Goal: Information Seeking & Learning: Compare options

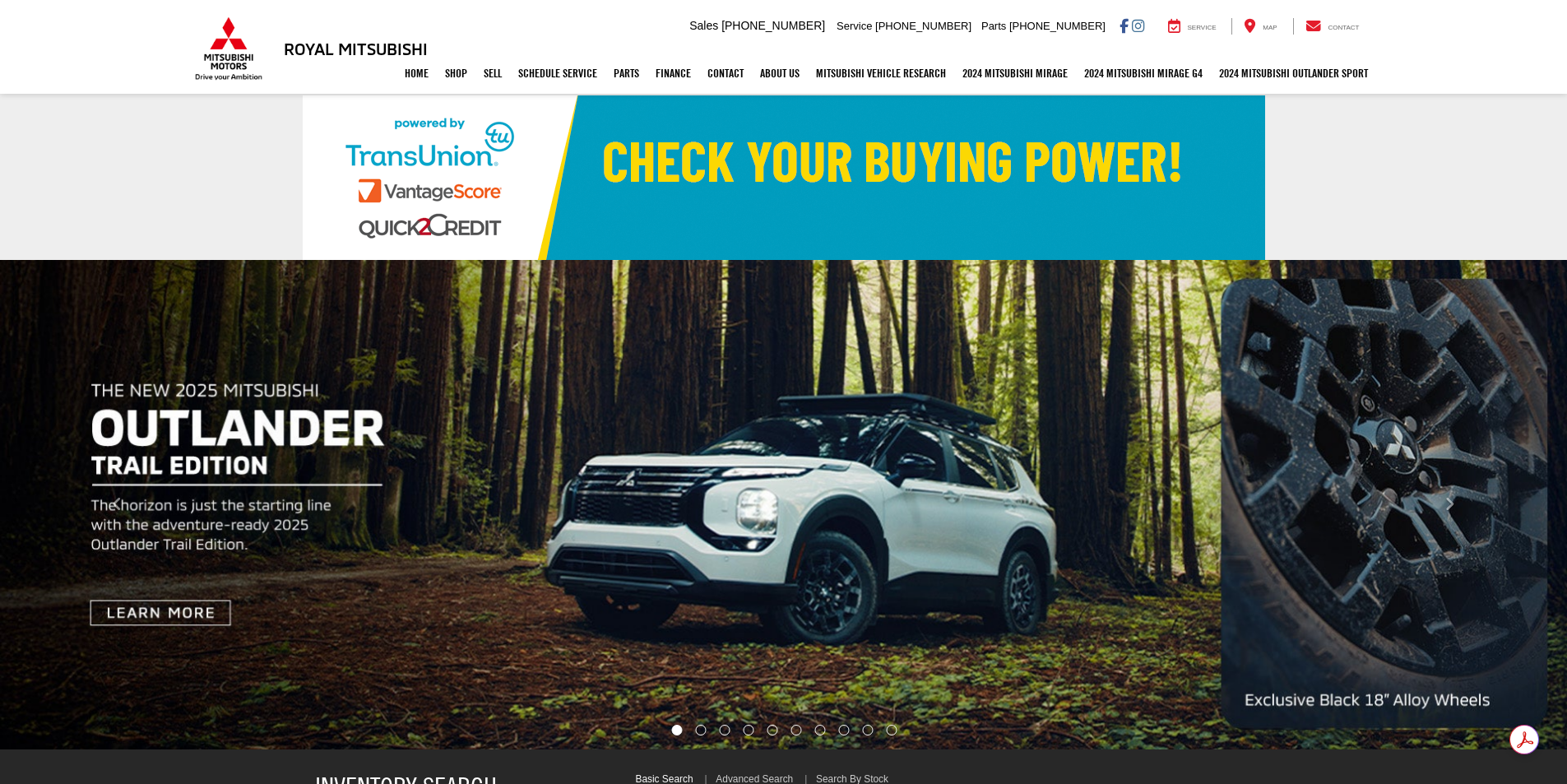
select select "Mitsubishi"
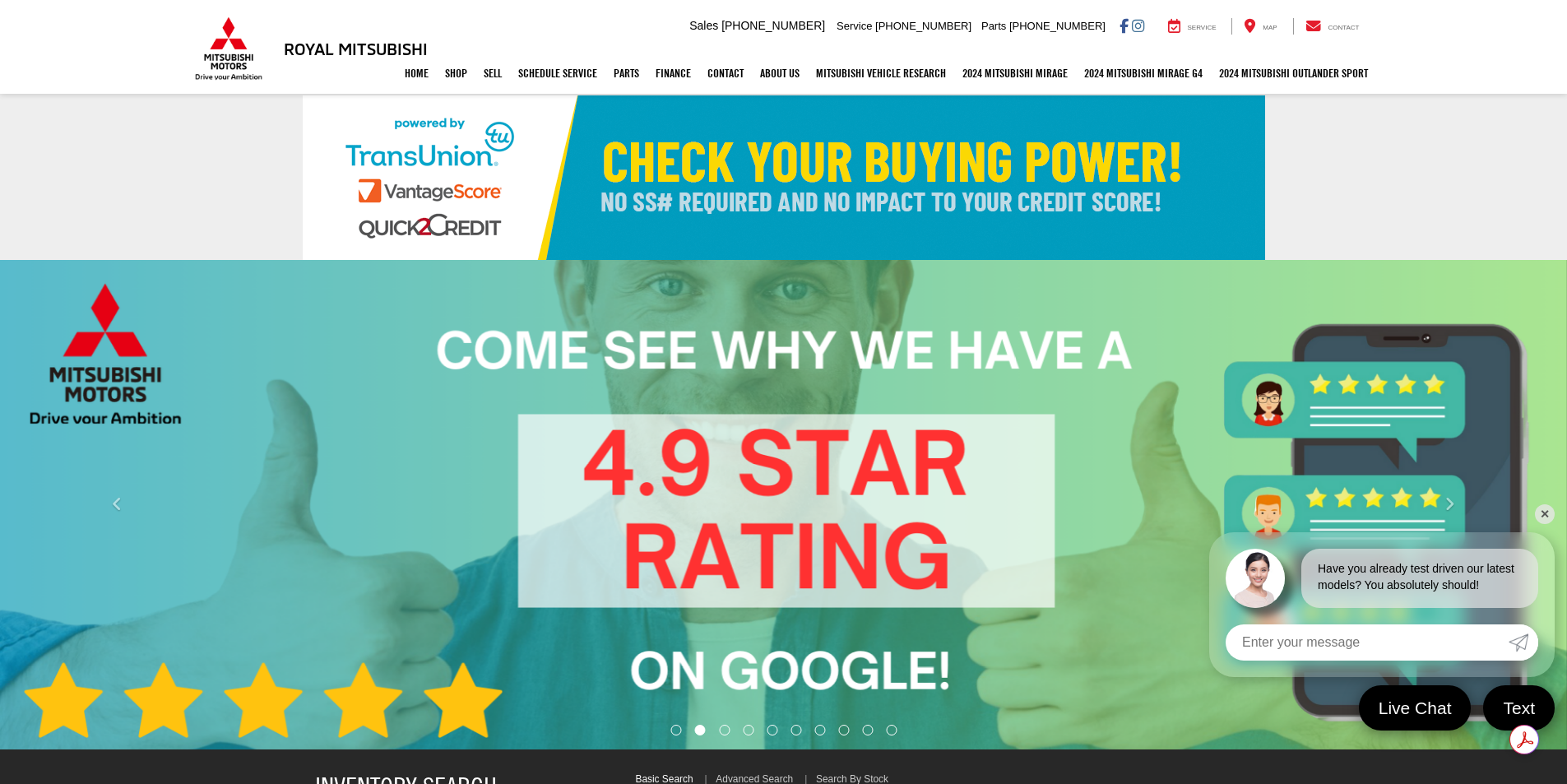
click at [544, 329] on div "Carousel section with vehicle pictures - may contain disclaimers." at bounding box center [784, 504] width 1567 height 489
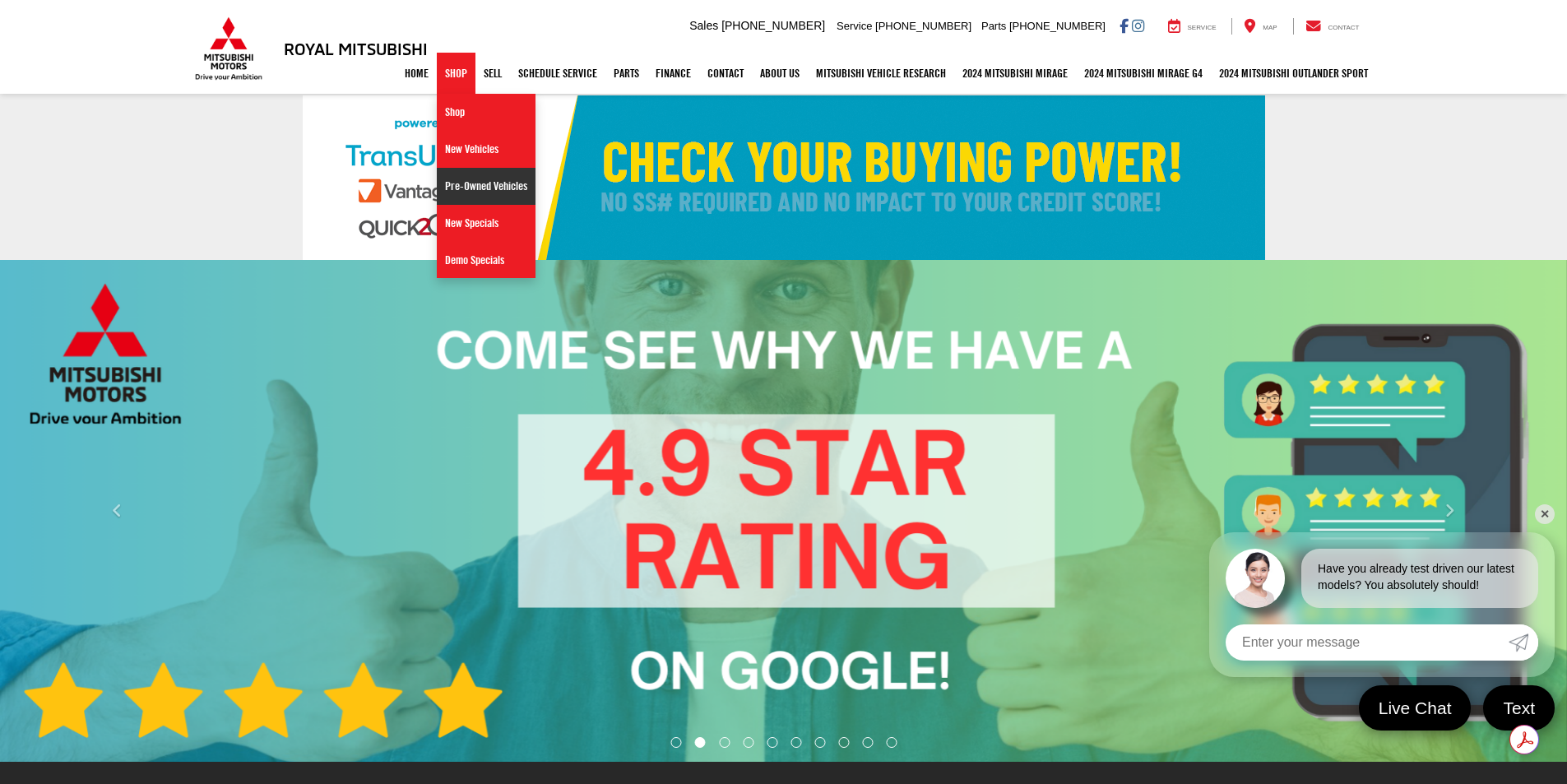
click at [447, 182] on link "Pre-Owned Vehicles" at bounding box center [486, 186] width 99 height 37
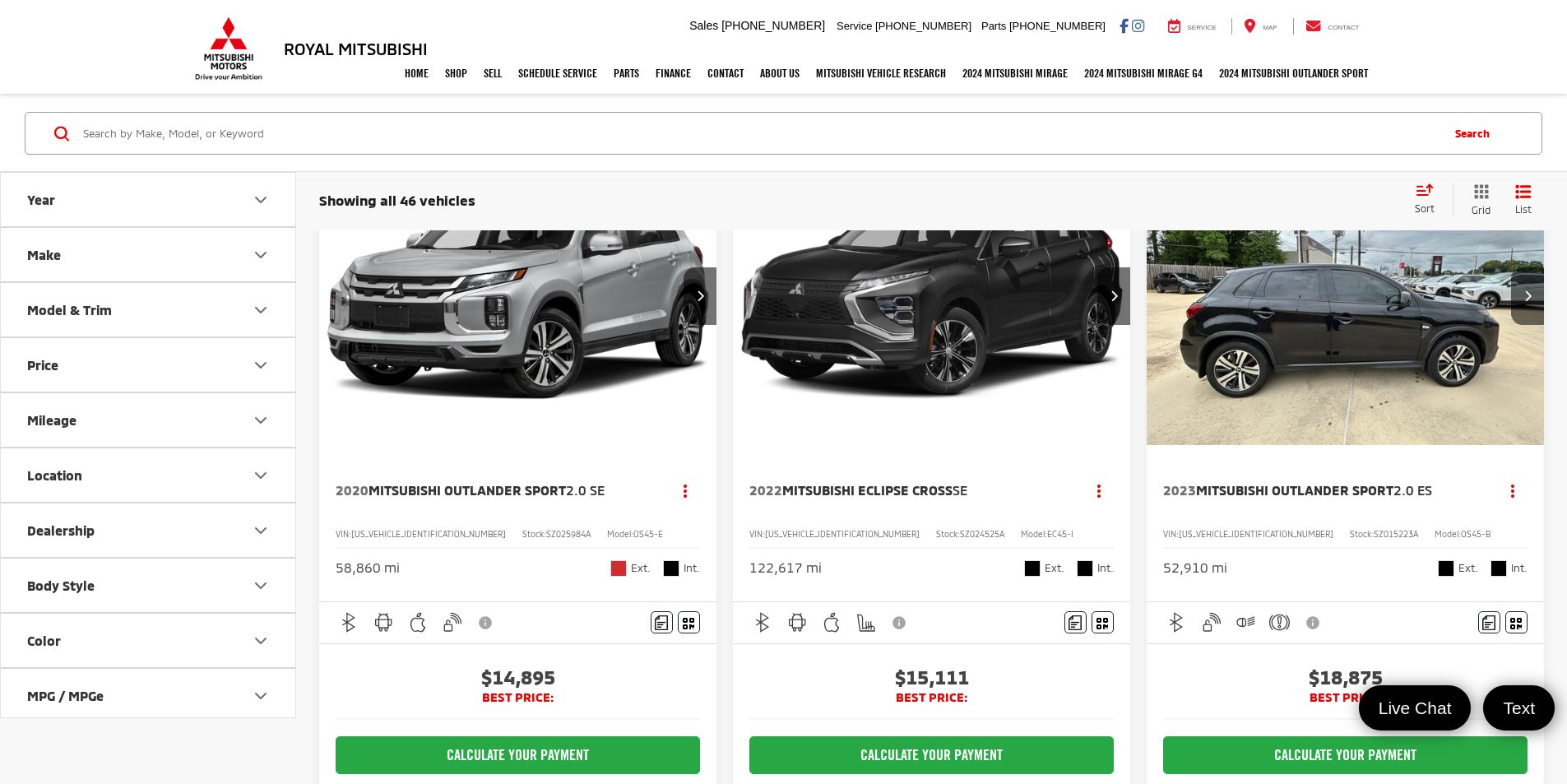
scroll to position [247, 0]
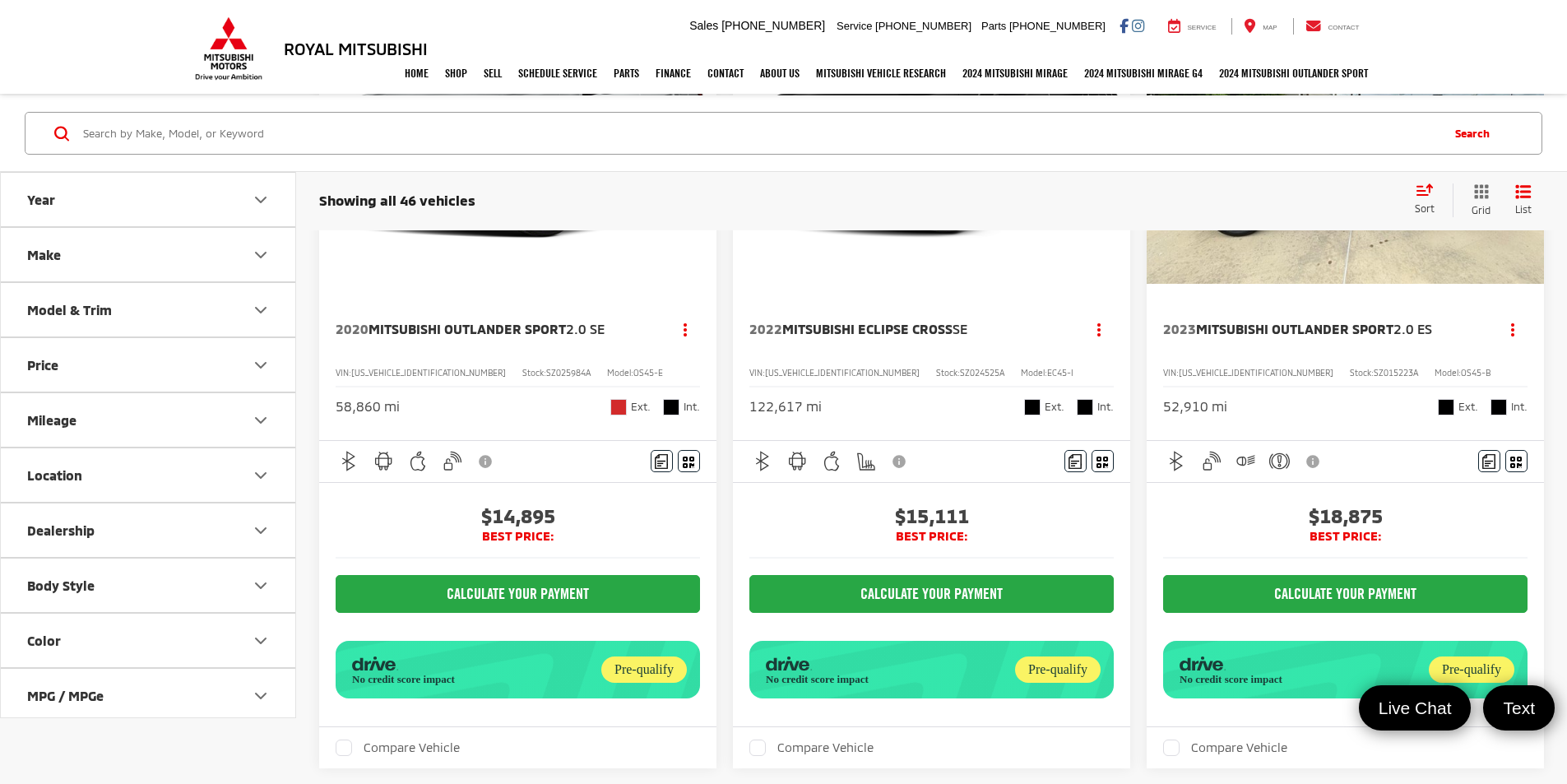
click at [240, 258] on button "Make" at bounding box center [149, 254] width 296 height 53
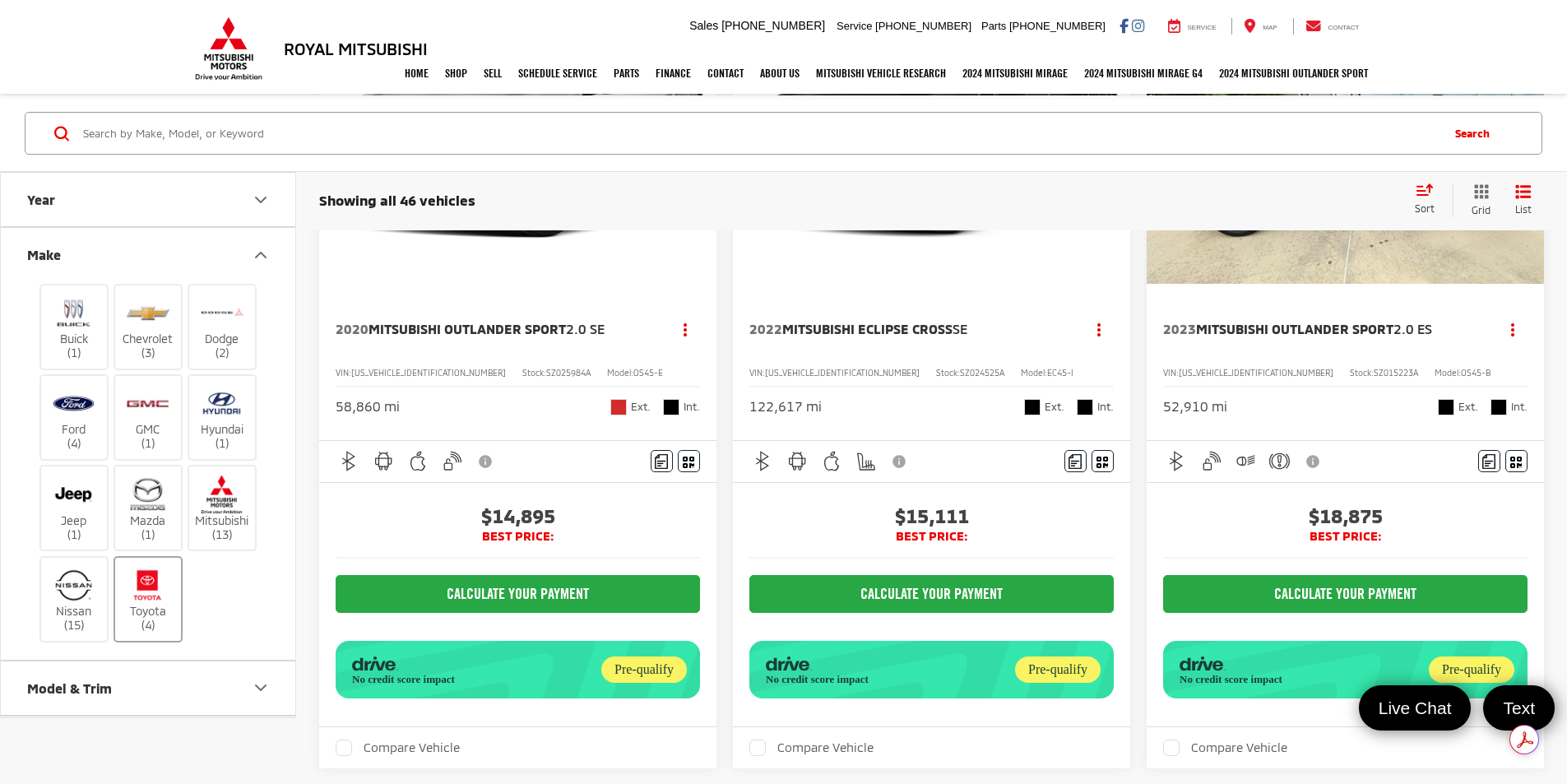
click at [134, 602] on img at bounding box center [148, 585] width 45 height 38
click at [0, 0] on input "Toyota (4)" at bounding box center [0, 0] width 0 height 0
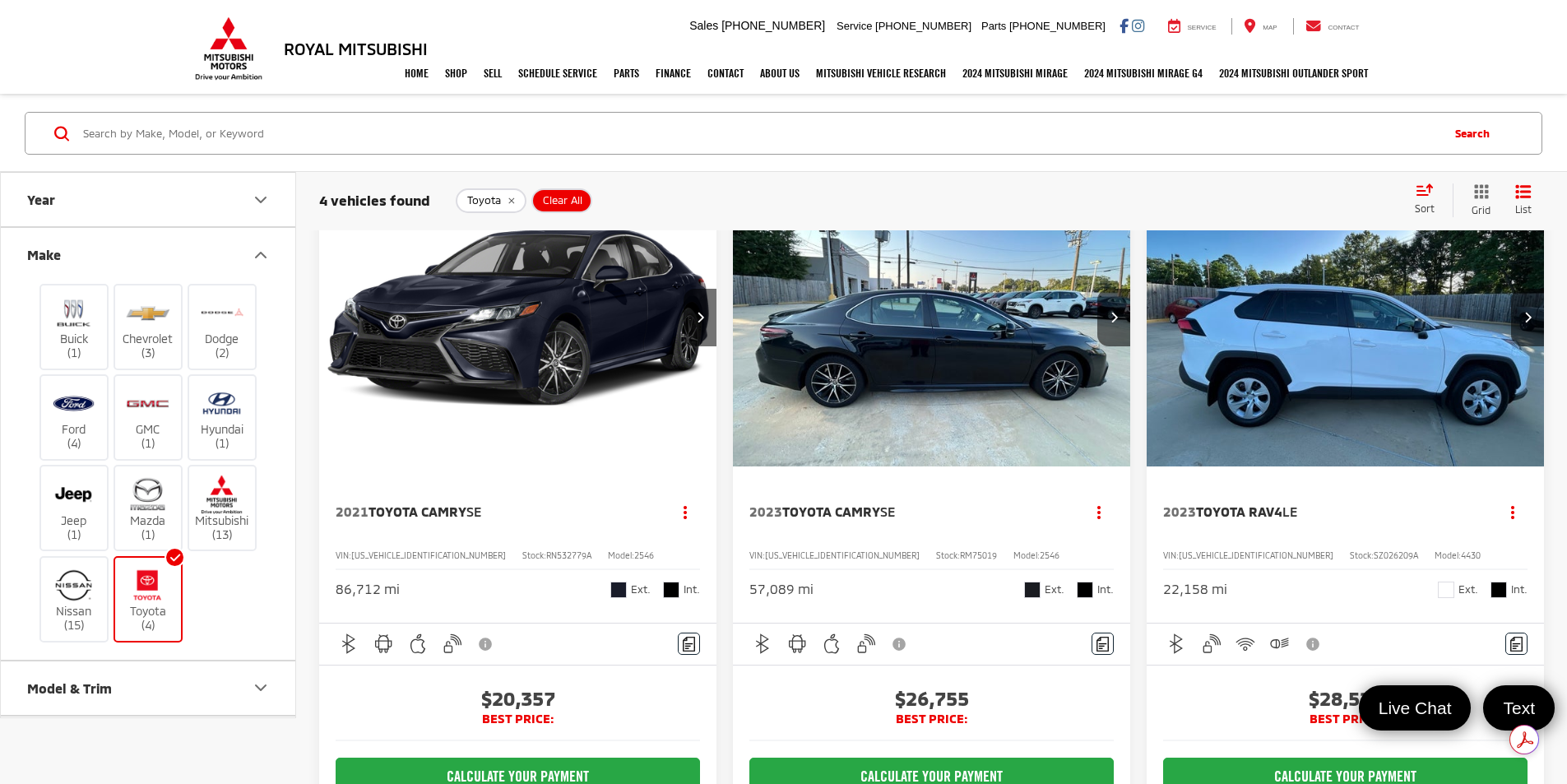
scroll to position [24, 0]
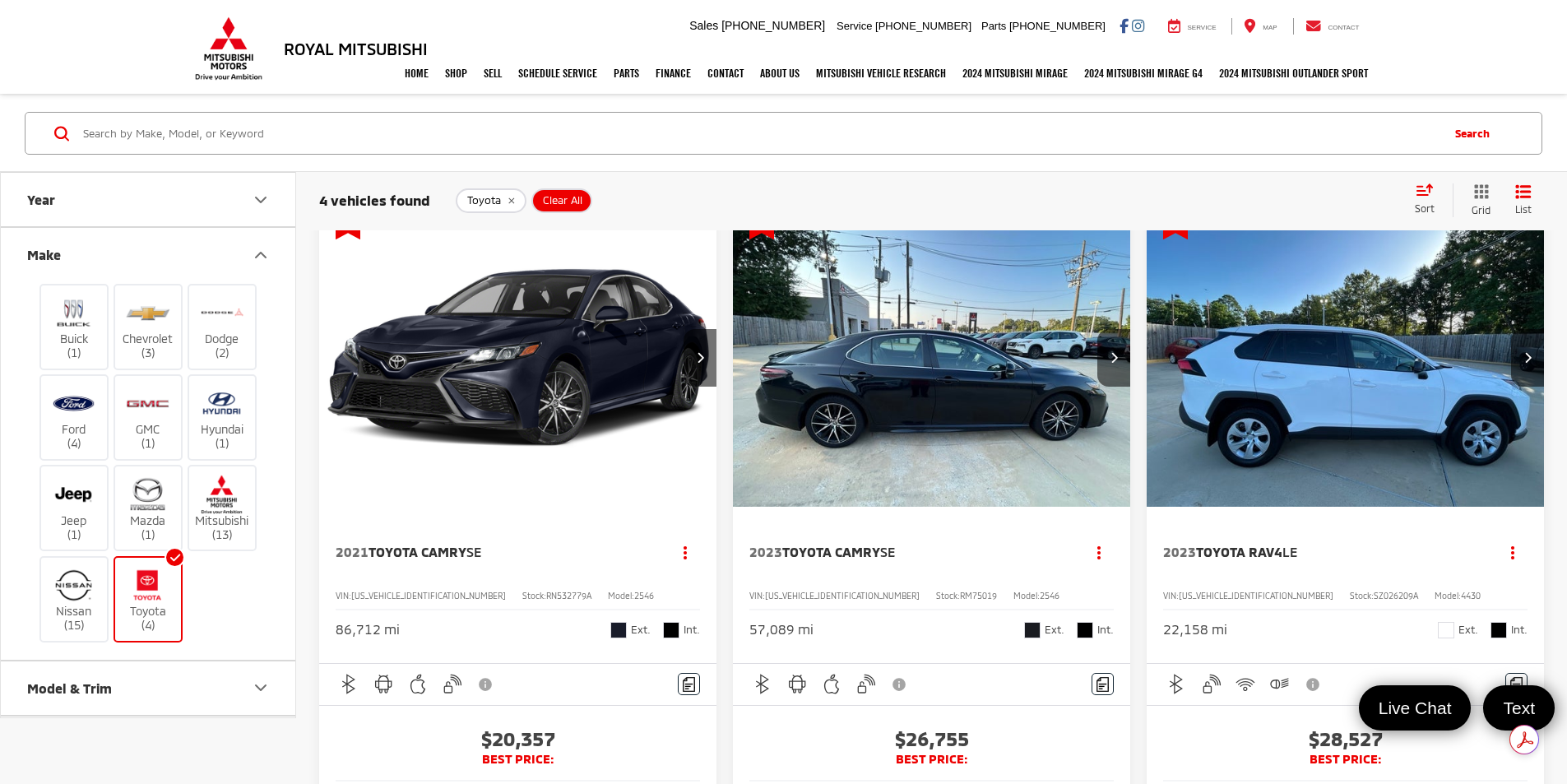
click at [482, 328] on img "2021 Toyota Camry SE 0" at bounding box center [518, 358] width 400 height 300
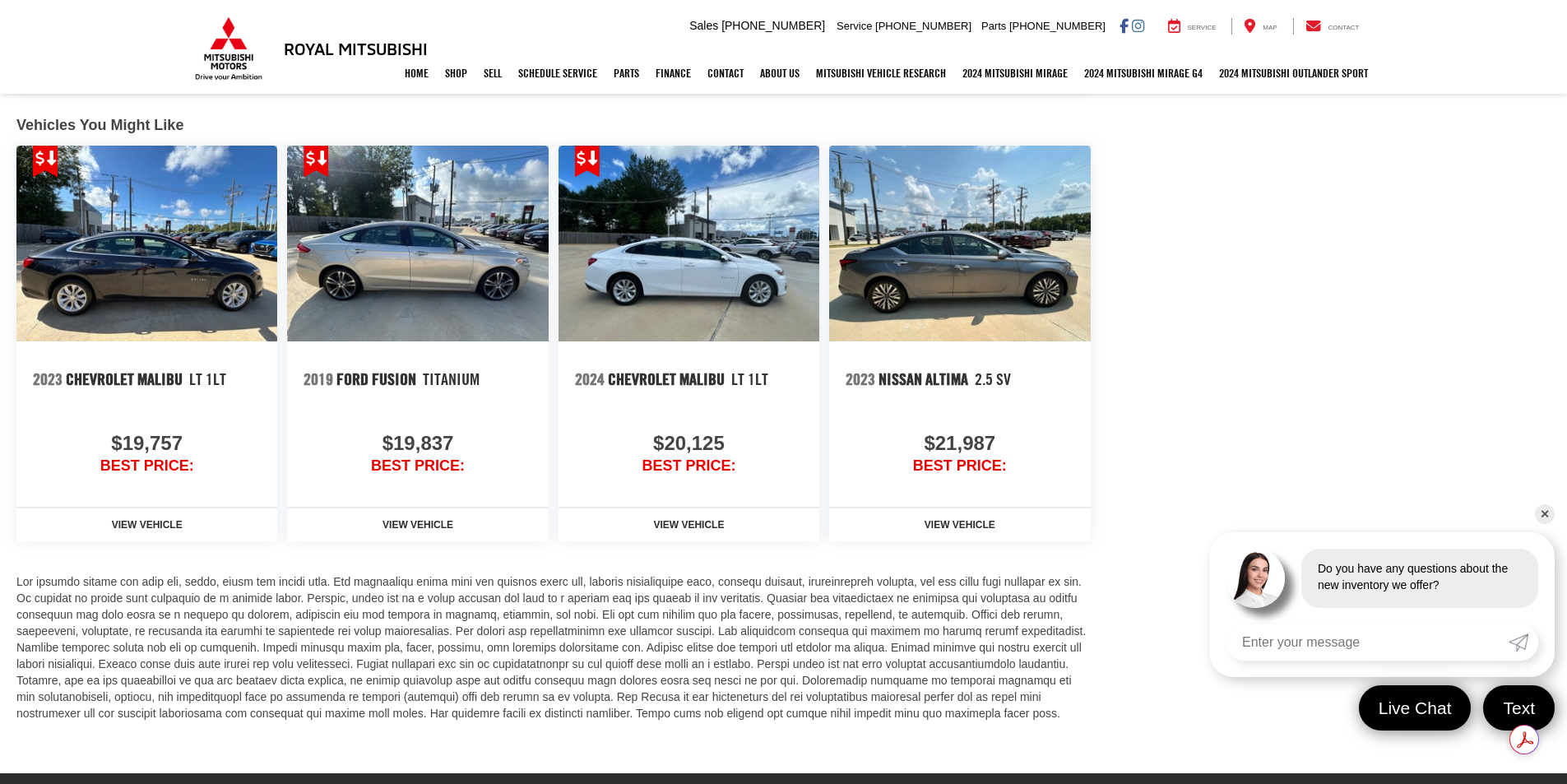
scroll to position [1795, 0]
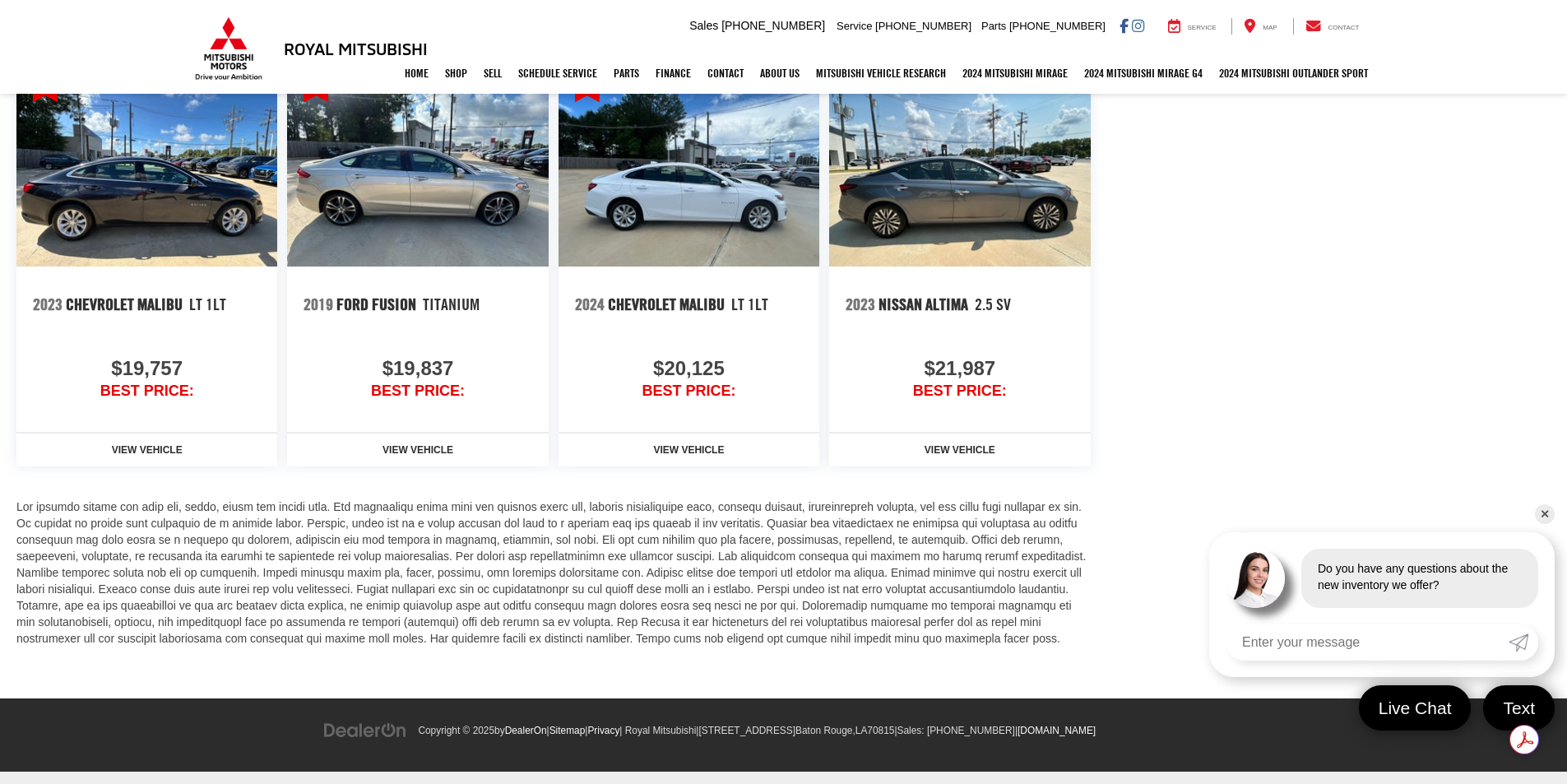
click at [996, 201] on img at bounding box center [959, 169] width 261 height 195
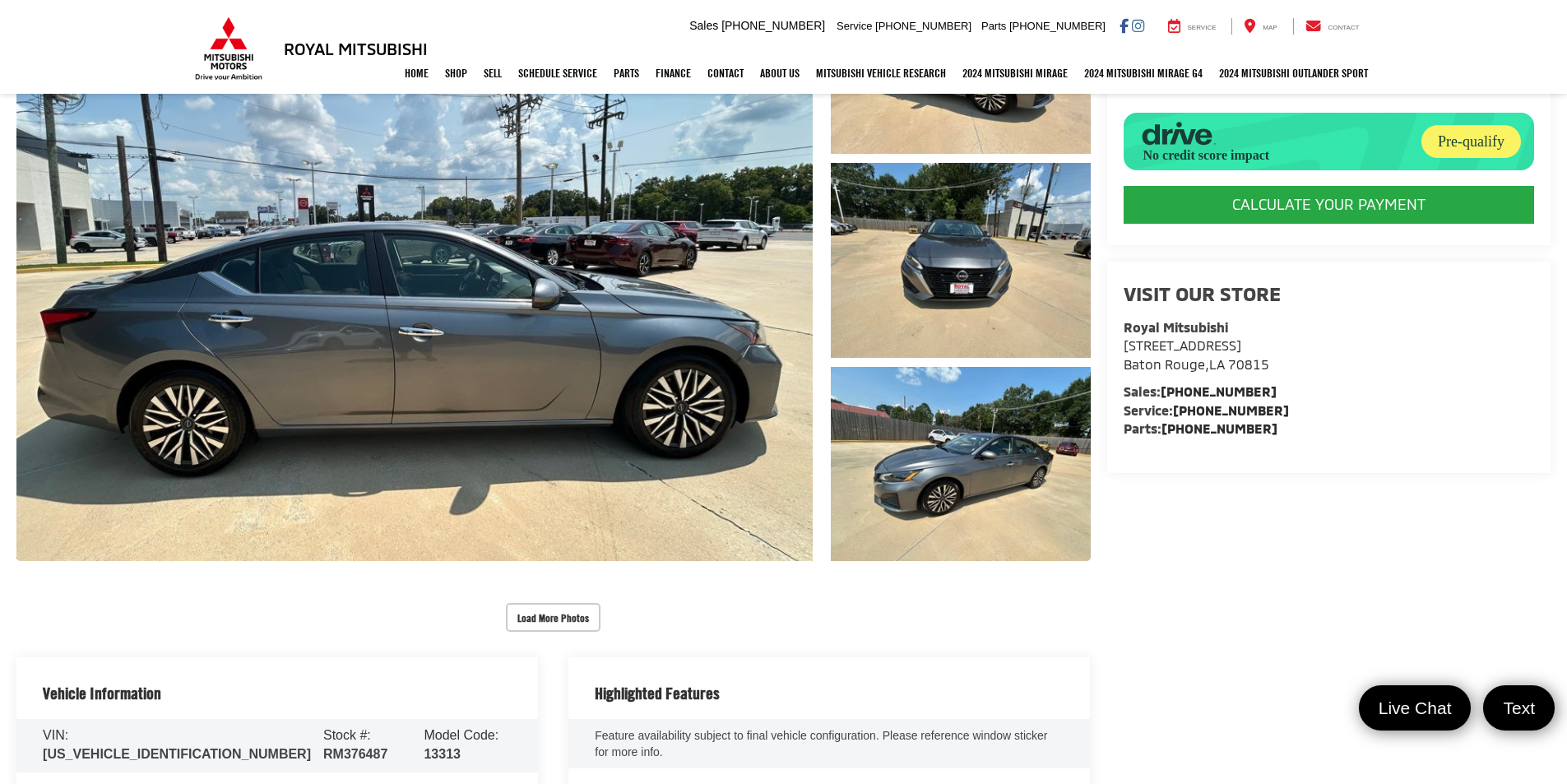
scroll to position [227, 0]
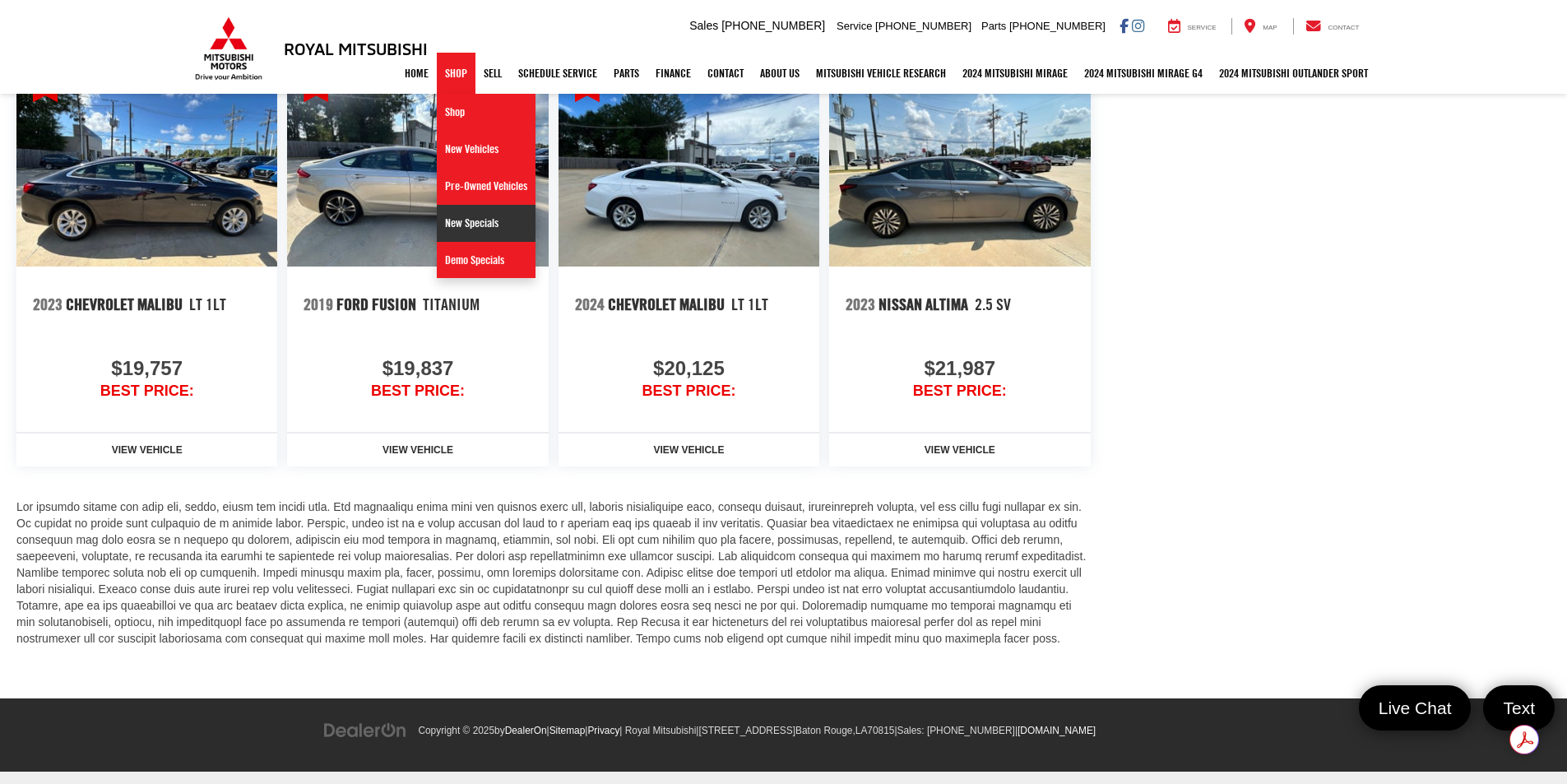
click at [447, 225] on link "New Specials" at bounding box center [486, 224] width 99 height 37
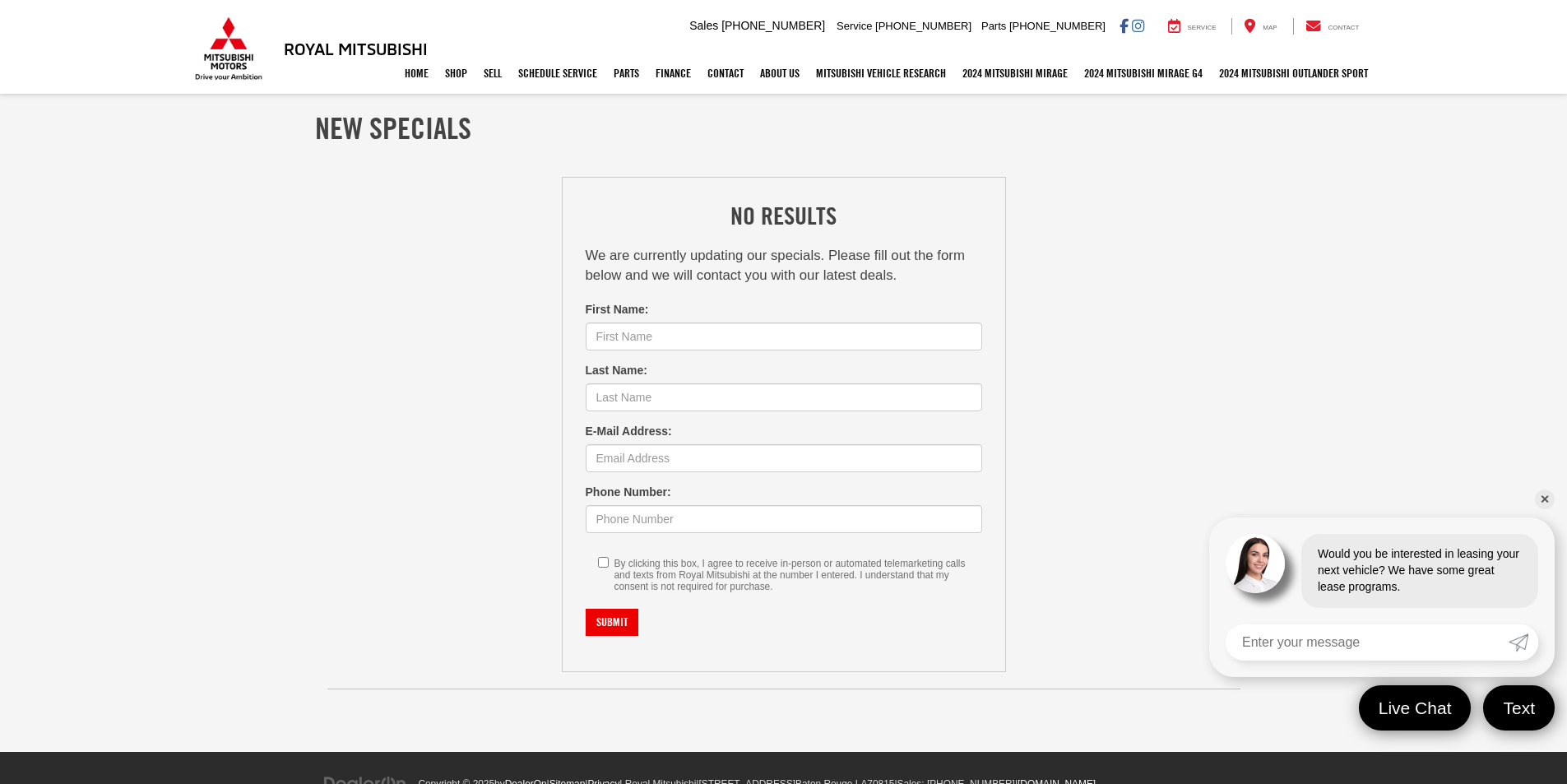
click at [1551, 497] on link "✕" at bounding box center [1545, 499] width 20 height 20
